Goal: Find specific page/section: Find specific page/section

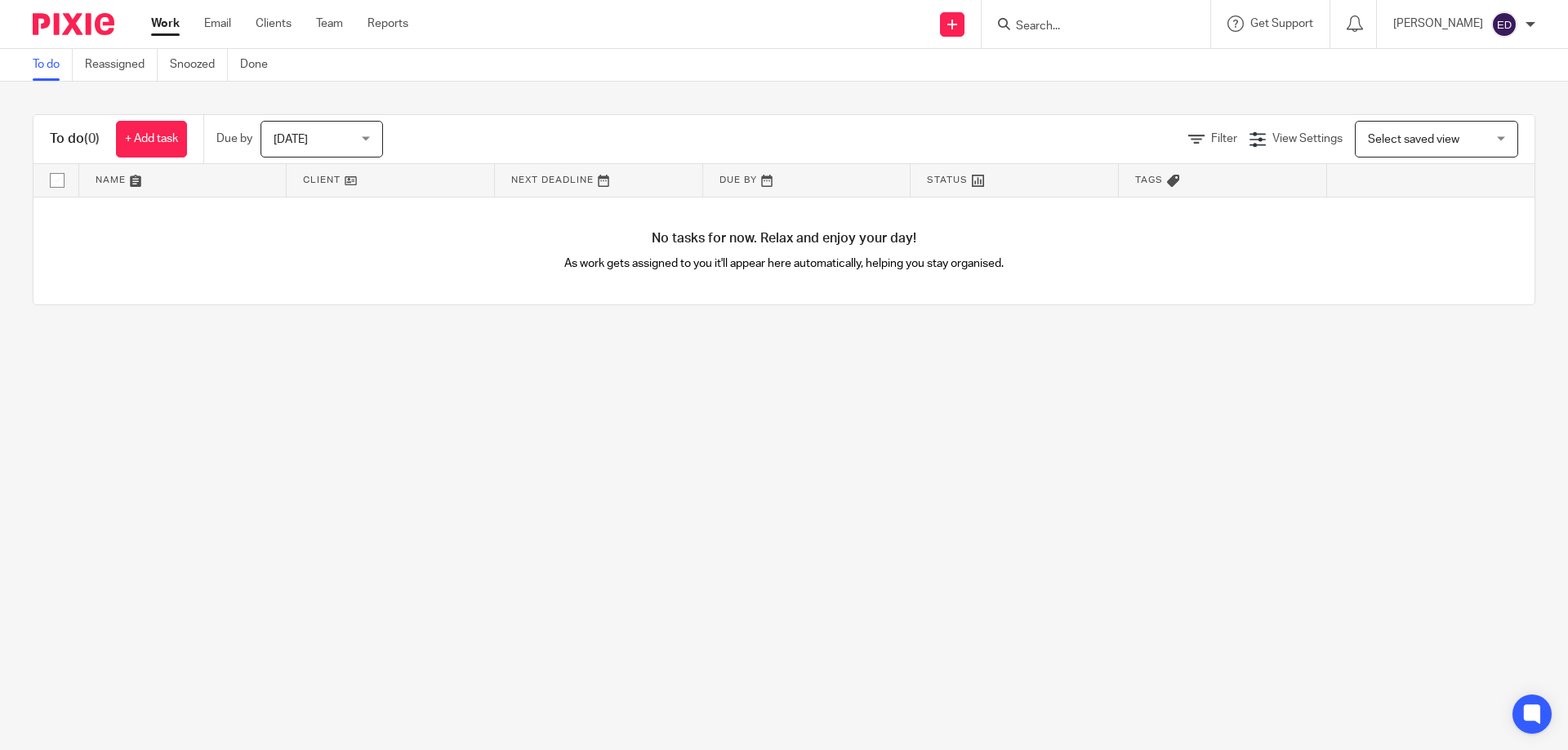
click at [1093, 25] on input "Search" at bounding box center [1088, 27] width 147 height 15
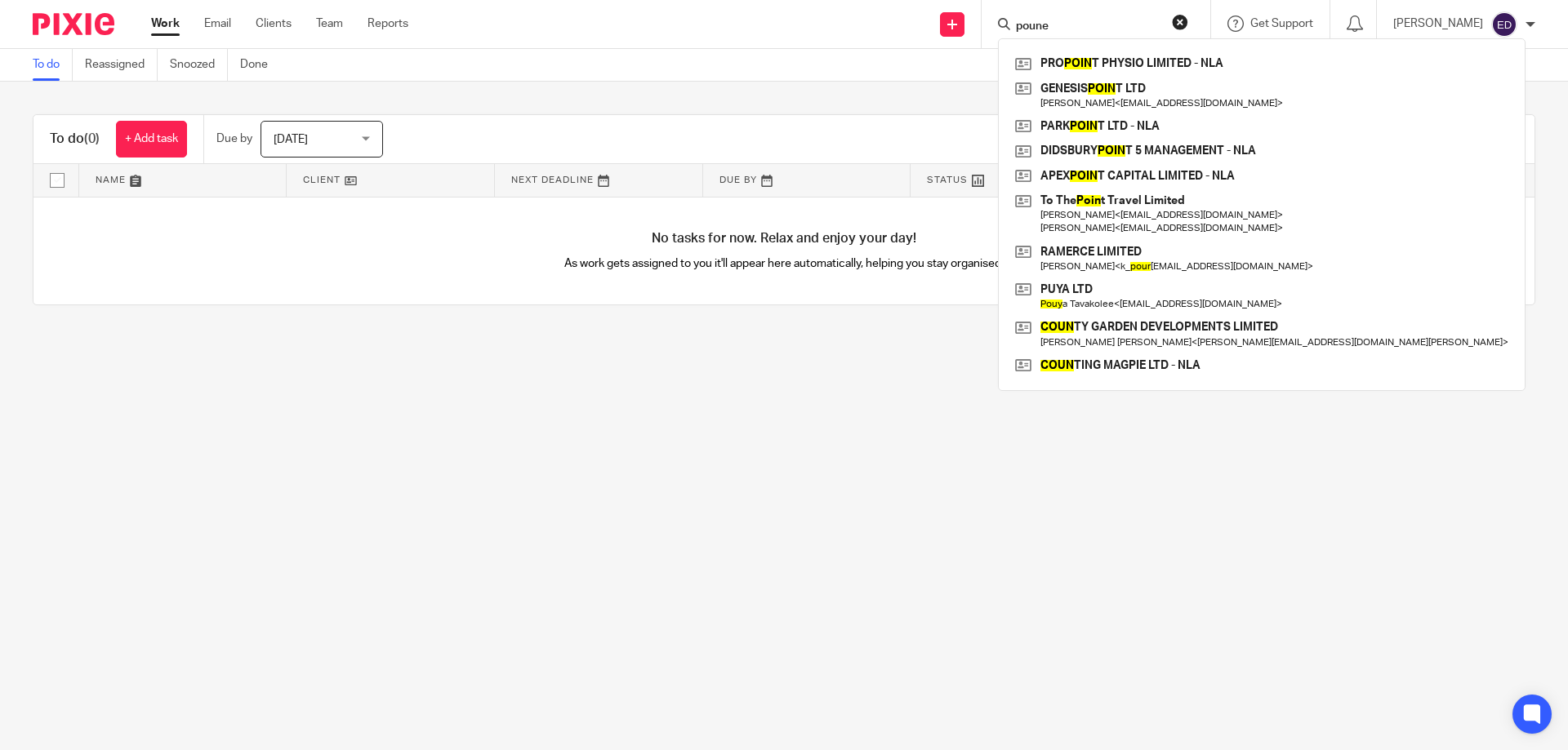
type input "[PERSON_NAME]"
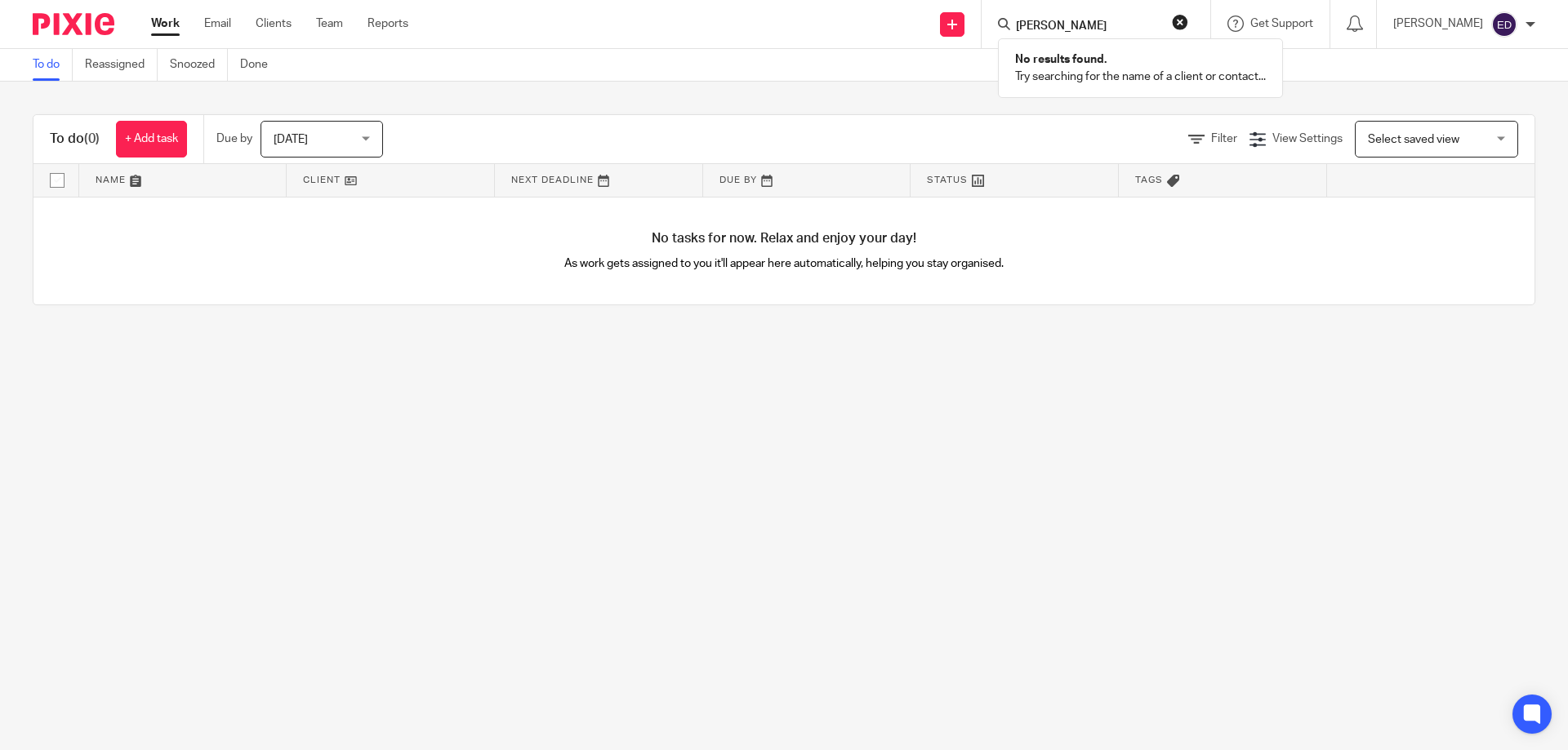
drag, startPoint x: 1108, startPoint y: 26, endPoint x: 926, endPoint y: 22, distance: 182.0
click at [926, 22] on div "Send new email Create task Add client Request signature [PERSON_NAME] No result…" at bounding box center [1001, 24] width 1135 height 48
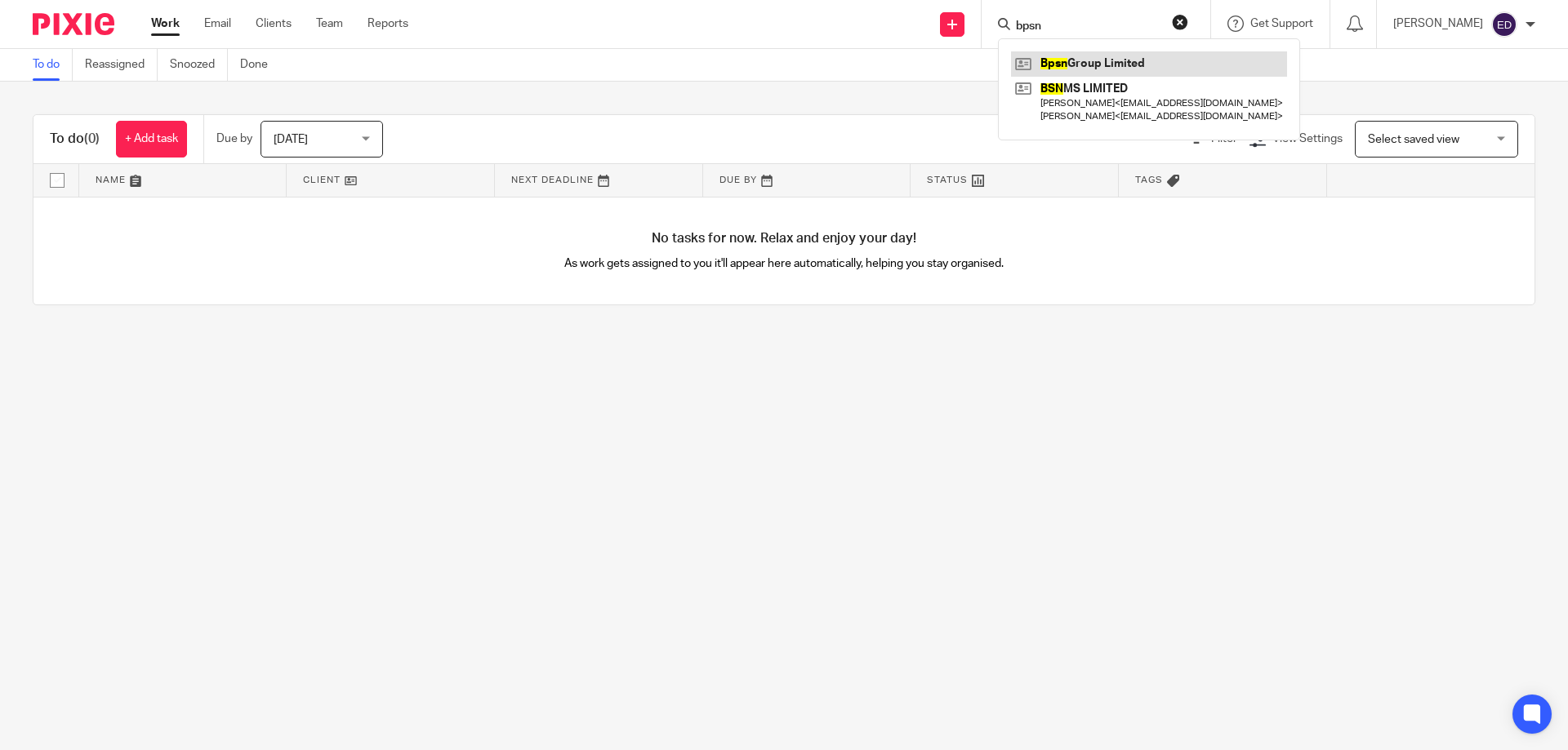
type input "bpsn"
click at [1121, 66] on link at bounding box center [1149, 63] width 276 height 24
